Goal: Task Accomplishment & Management: Use online tool/utility

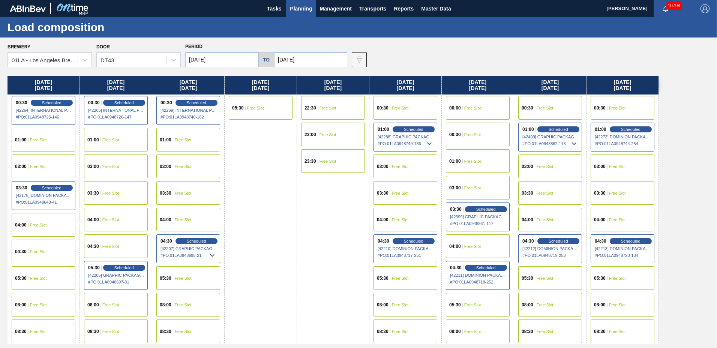
scroll to position [287, 0]
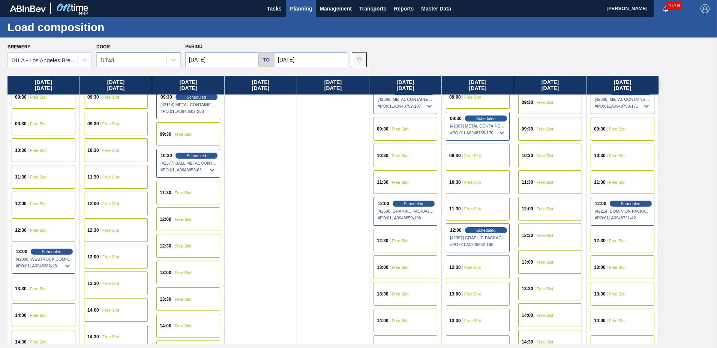
click at [132, 61] on div "DT43" at bounding box center [132, 60] width 70 height 11
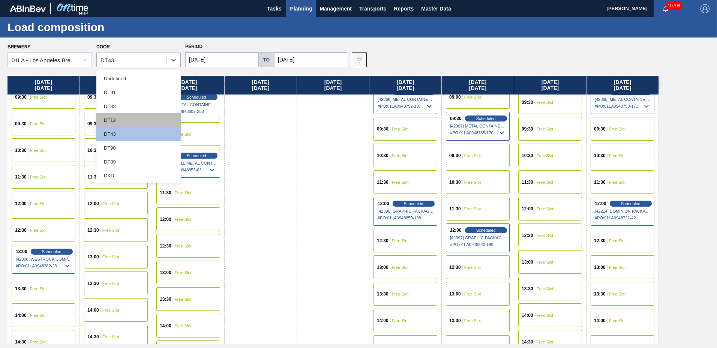
click at [115, 123] on div "DT12" at bounding box center [138, 120] width 84 height 14
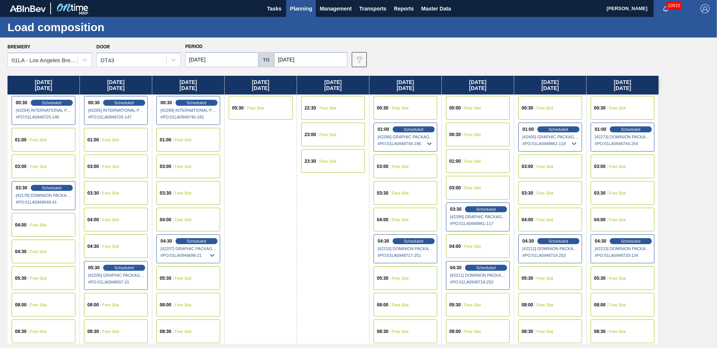
scroll to position [287, 0]
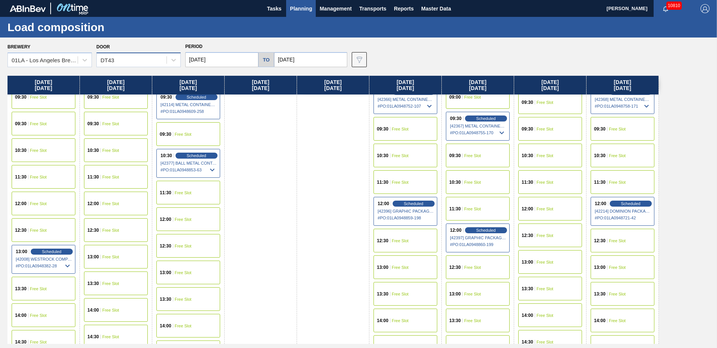
click at [118, 58] on div "DT43" at bounding box center [132, 60] width 70 height 11
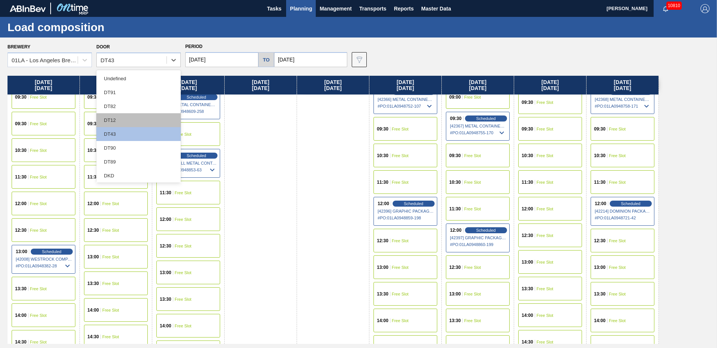
click at [118, 123] on div "DT12" at bounding box center [138, 120] width 84 height 14
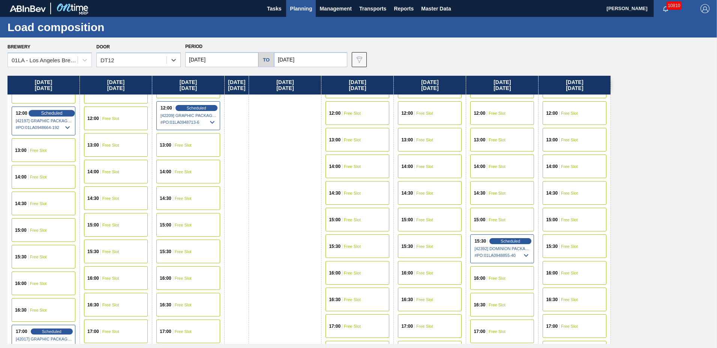
click at [45, 114] on span "Scheduled" at bounding box center [51, 113] width 21 height 5
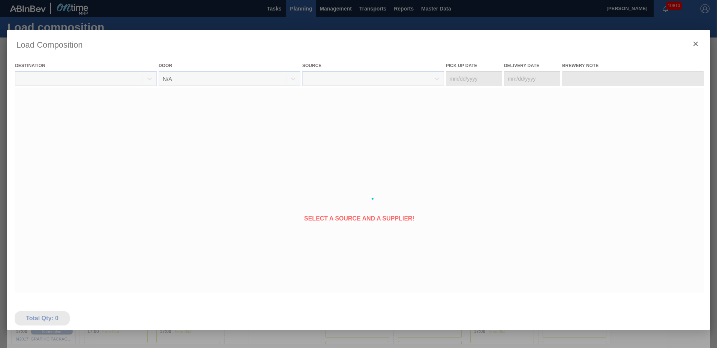
type Date "09/06/2025"
type Date "[DATE]"
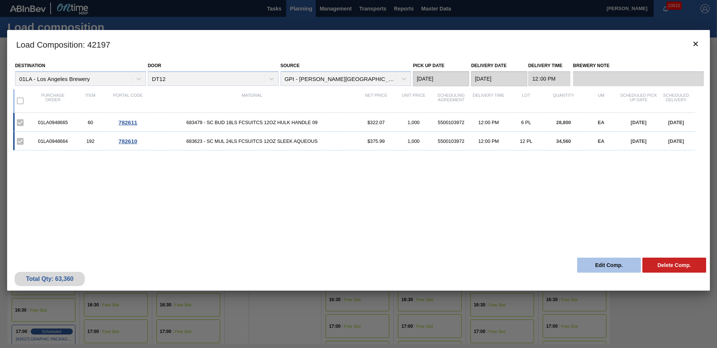
click at [594, 260] on button "Edit Comp." at bounding box center [609, 264] width 64 height 15
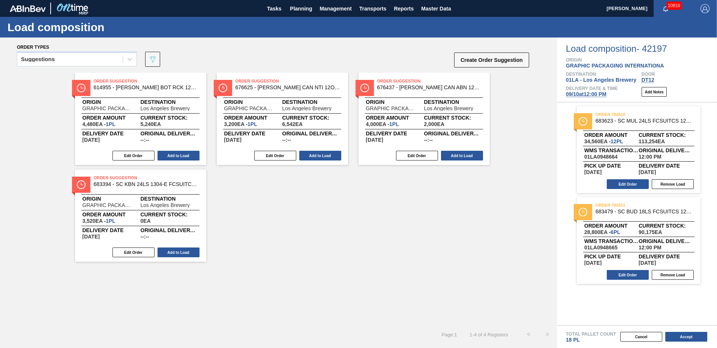
click at [650, 81] on span "DT12" at bounding box center [647, 80] width 13 height 6
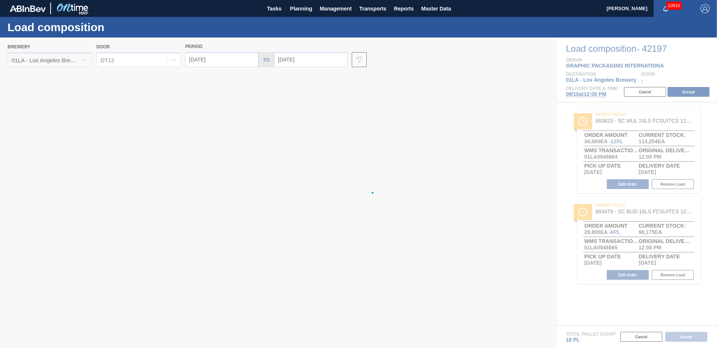
type input "[DATE]"
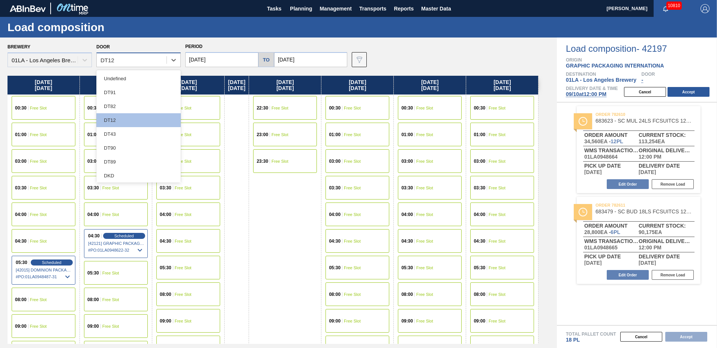
click at [122, 63] on div "DT12" at bounding box center [132, 60] width 70 height 11
click at [121, 131] on div "DT43" at bounding box center [138, 134] width 84 height 14
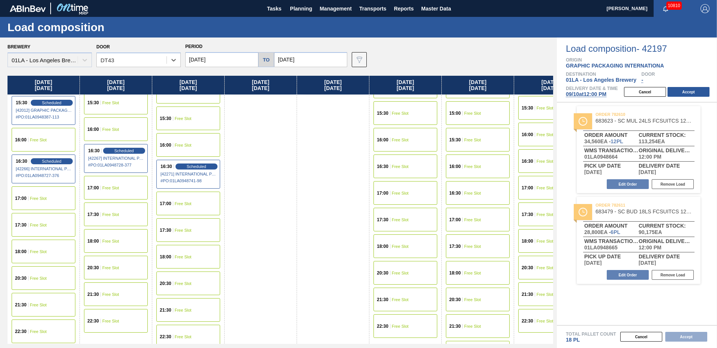
scroll to position [287, 0]
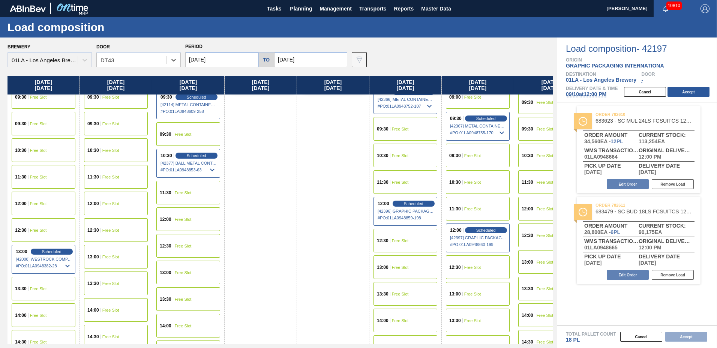
click at [42, 206] on div "12:00 Free Slot" at bounding box center [44, 203] width 64 height 24
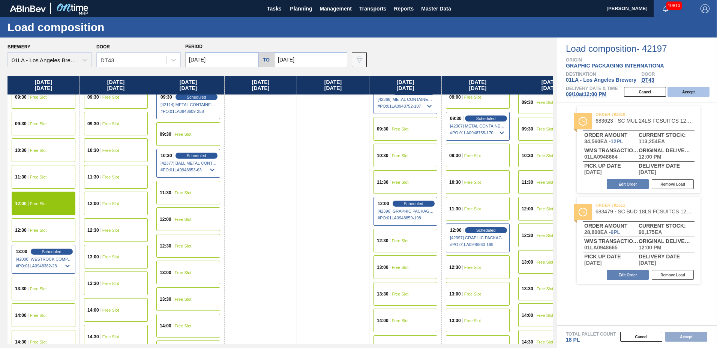
click at [694, 92] on button "Accept" at bounding box center [688, 92] width 42 height 10
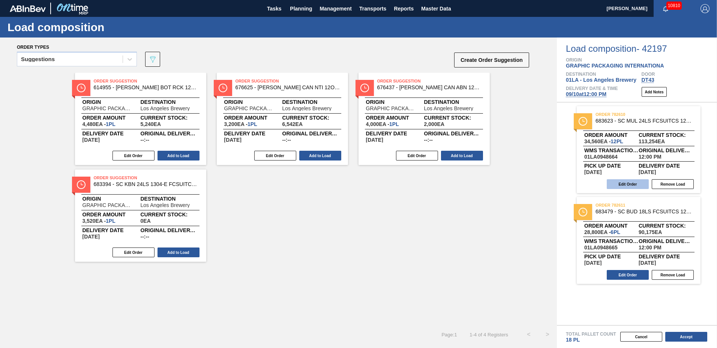
click at [622, 187] on button "Edit Order" at bounding box center [627, 184] width 42 height 10
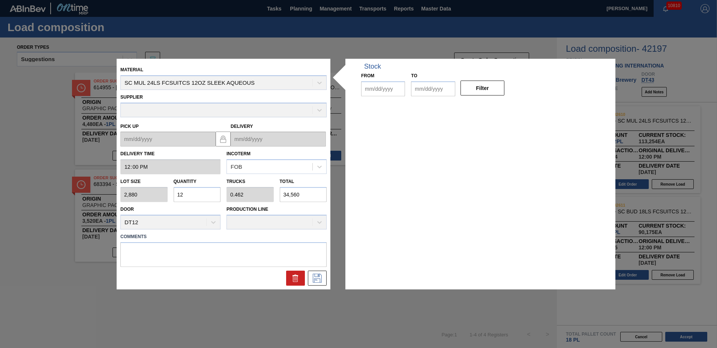
type input "12:00:00"
type input "2,880"
type input "12"
type input "0.462"
type input "34,560"
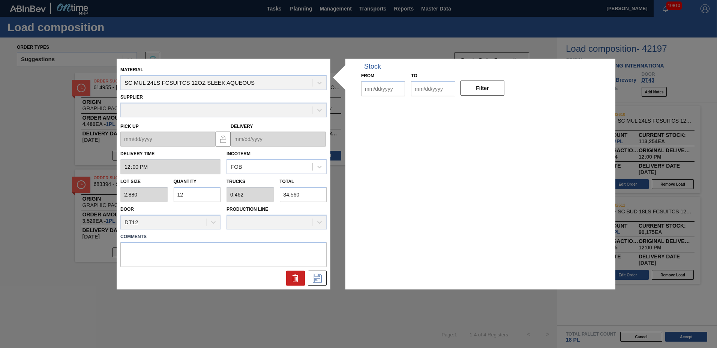
type up "09/06/2025"
type input "[DATE]"
type input "09/03/2025"
type input "[DATE]"
click at [206, 190] on input "12" at bounding box center [197, 194] width 47 height 15
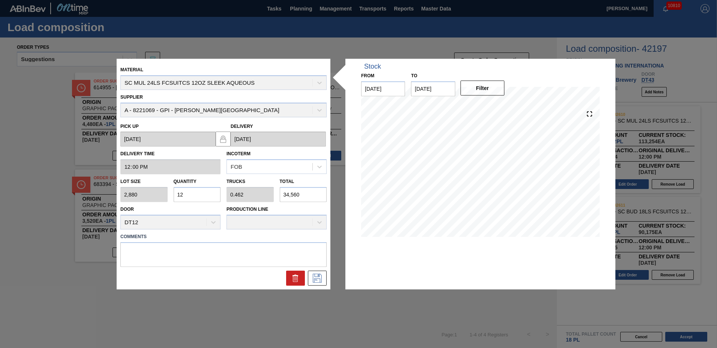
type input "1"
type input "0.038"
type input "2,880"
type input "16"
type input "0.615"
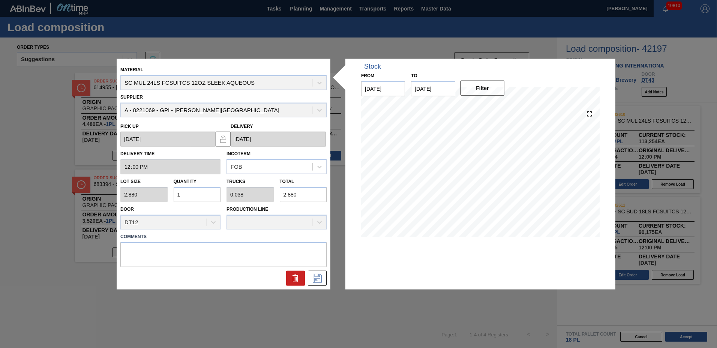
type input "46,080"
type input "16"
click at [317, 279] on icon at bounding box center [317, 277] width 12 height 9
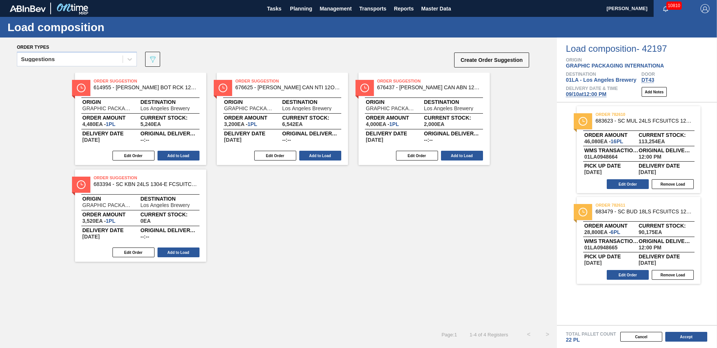
click at [678, 338] on button "Accept" at bounding box center [686, 337] width 42 height 10
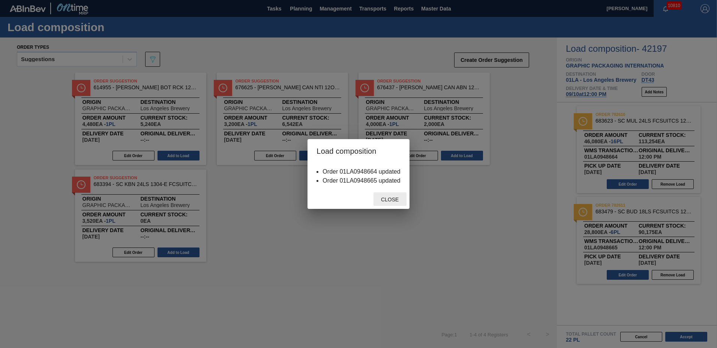
click at [392, 202] on span "Close" at bounding box center [390, 199] width 30 height 6
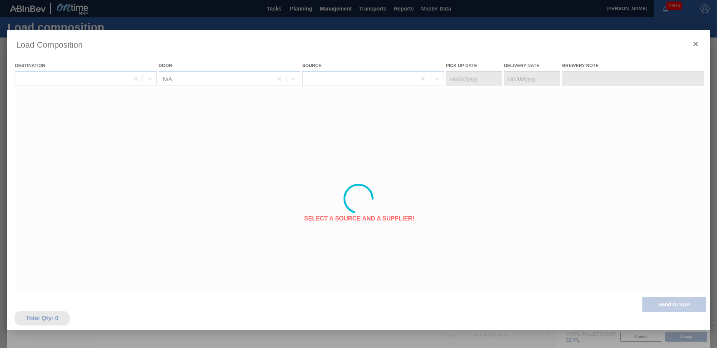
type Date "09/06/2025"
type Date "[DATE]"
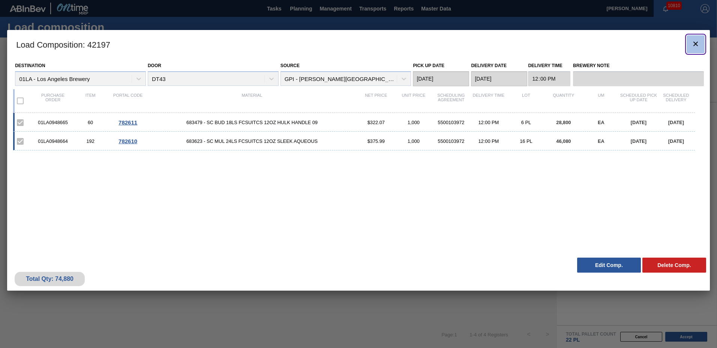
click at [697, 46] on icon "botão de ícone" at bounding box center [695, 44] width 4 height 4
